Goal: Find specific page/section: Find specific page/section

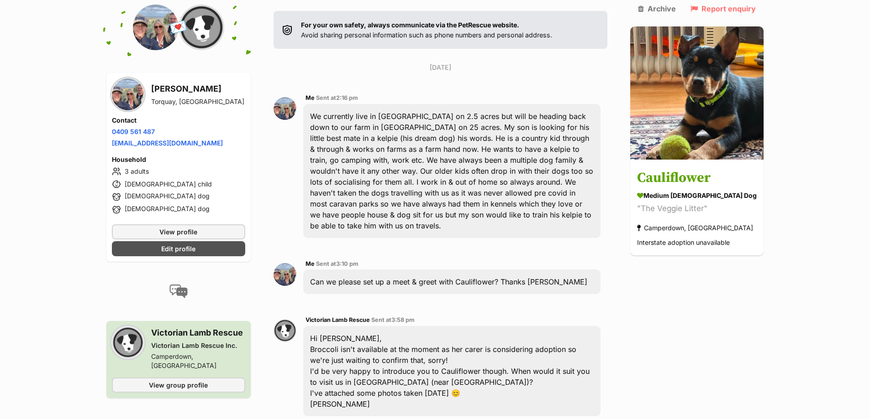
scroll to position [377, 0]
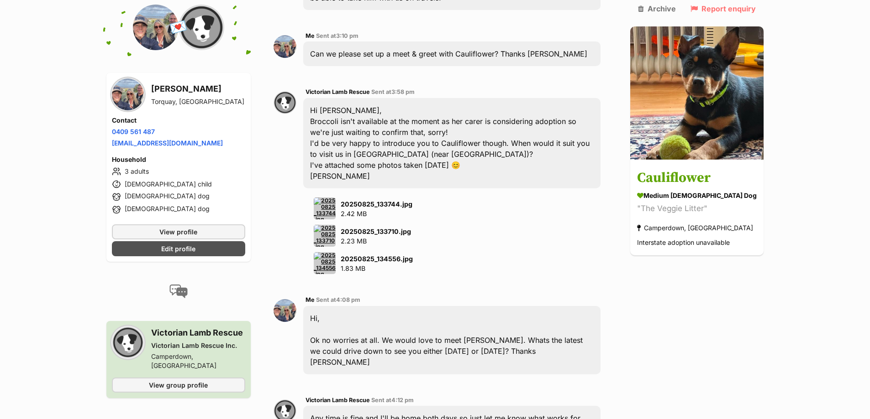
click at [335, 198] on img at bounding box center [325, 209] width 22 height 22
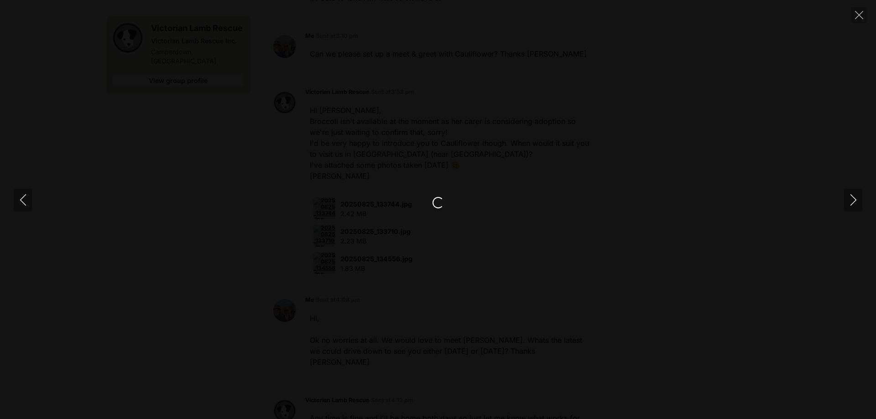
click at [624, 215] on div at bounding box center [438, 209] width 876 height 419
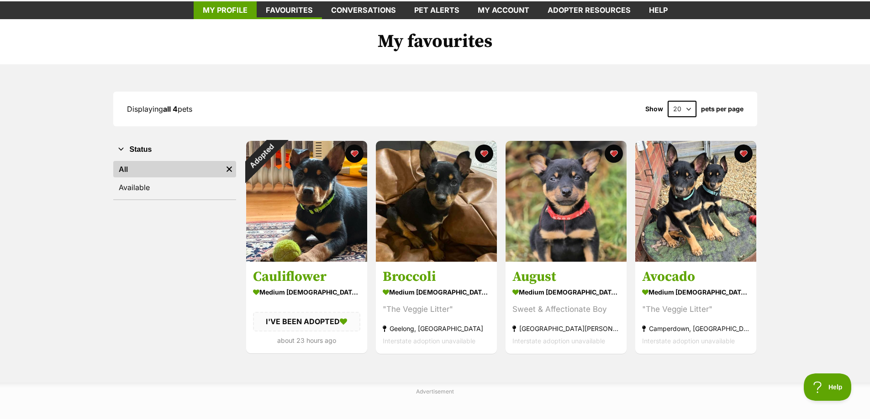
click at [233, 10] on link "My profile" at bounding box center [225, 10] width 63 height 18
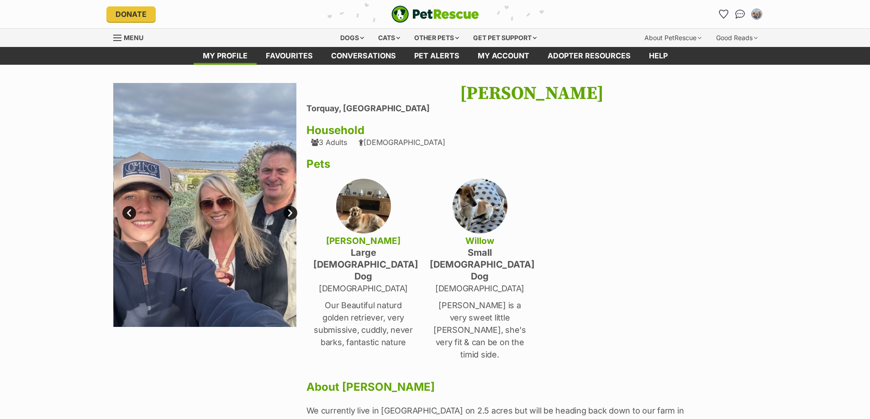
click at [290, 212] on link "Next" at bounding box center [290, 213] width 14 height 14
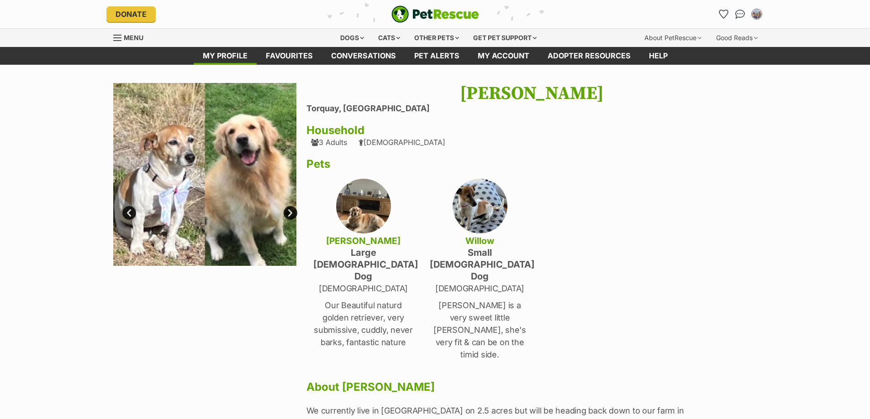
click at [290, 212] on link "Next" at bounding box center [290, 213] width 14 height 14
